Goal: Information Seeking & Learning: Learn about a topic

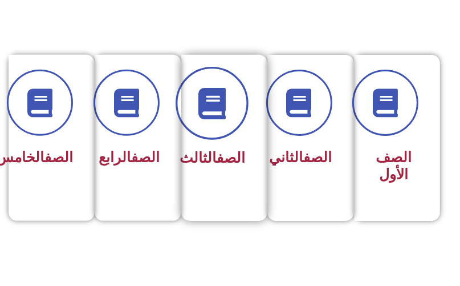
scroll to position [274, 0]
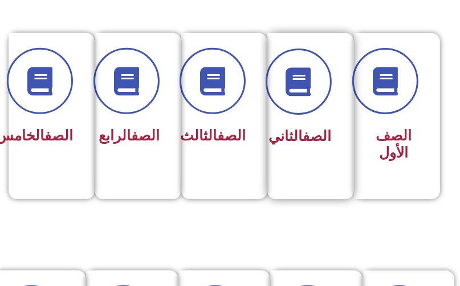
click at [316, 114] on div "الصف الثاني" at bounding box center [307, 99] width 48 height 102
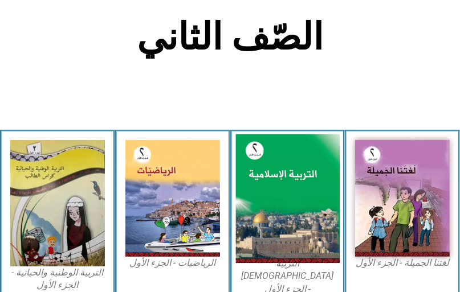
scroll to position [319, 0]
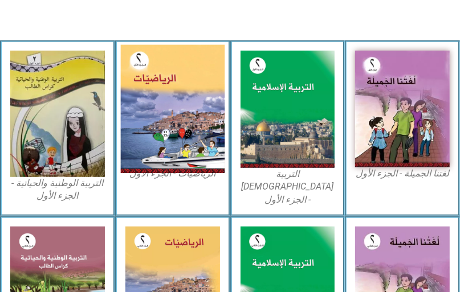
click at [157, 111] on img at bounding box center [172, 109] width 104 height 129
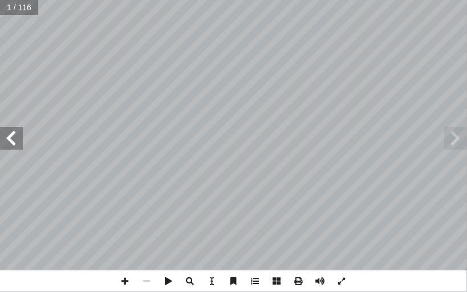
click at [16, 141] on span at bounding box center [11, 138] width 23 height 23
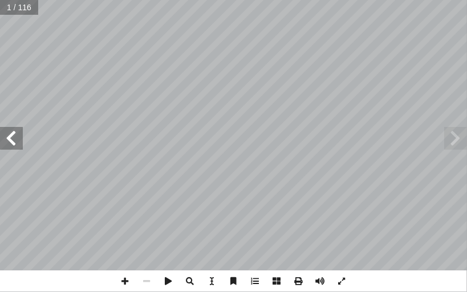
click at [16, 141] on span at bounding box center [11, 138] width 23 height 23
click at [17, 140] on span at bounding box center [11, 138] width 23 height 23
click at [123, 280] on span at bounding box center [126, 282] width 22 height 22
click at [131, 280] on span at bounding box center [126, 282] width 22 height 22
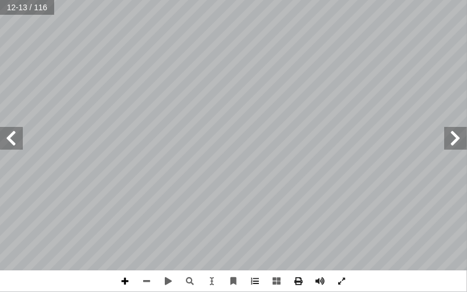
click at [124, 282] on span at bounding box center [126, 282] width 22 height 22
click at [149, 281] on span at bounding box center [147, 282] width 22 height 22
click at [9, 135] on span at bounding box center [11, 138] width 23 height 23
click at [129, 280] on span at bounding box center [126, 282] width 22 height 22
click at [123, 283] on span at bounding box center [126, 282] width 22 height 22
